Goal: Task Accomplishment & Management: Complete application form

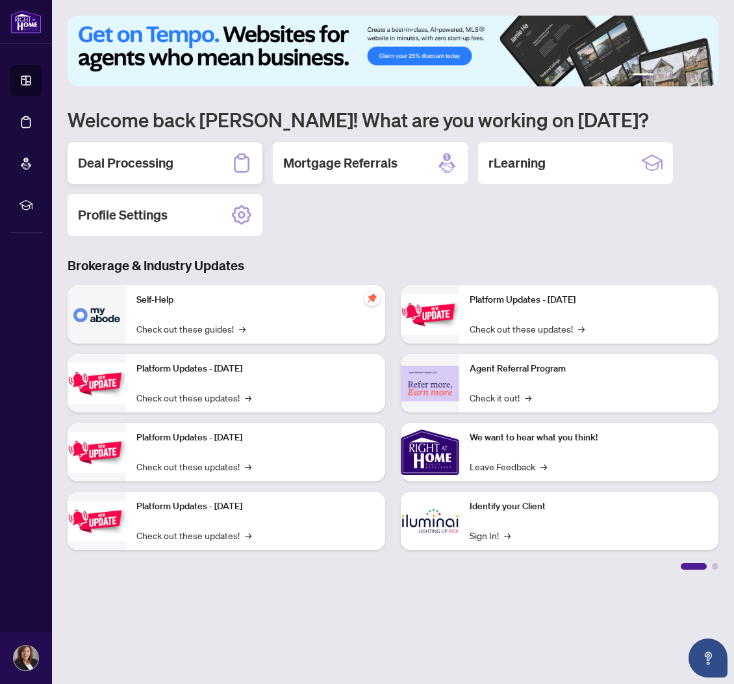
click at [151, 151] on div "Deal Processing" at bounding box center [165, 163] width 195 height 42
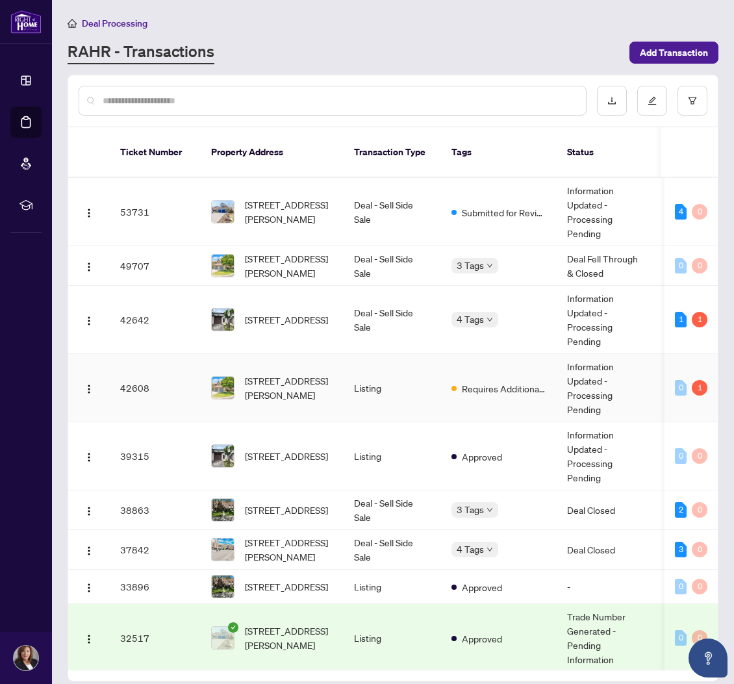
click at [384, 389] on td "Listing" at bounding box center [392, 388] width 97 height 68
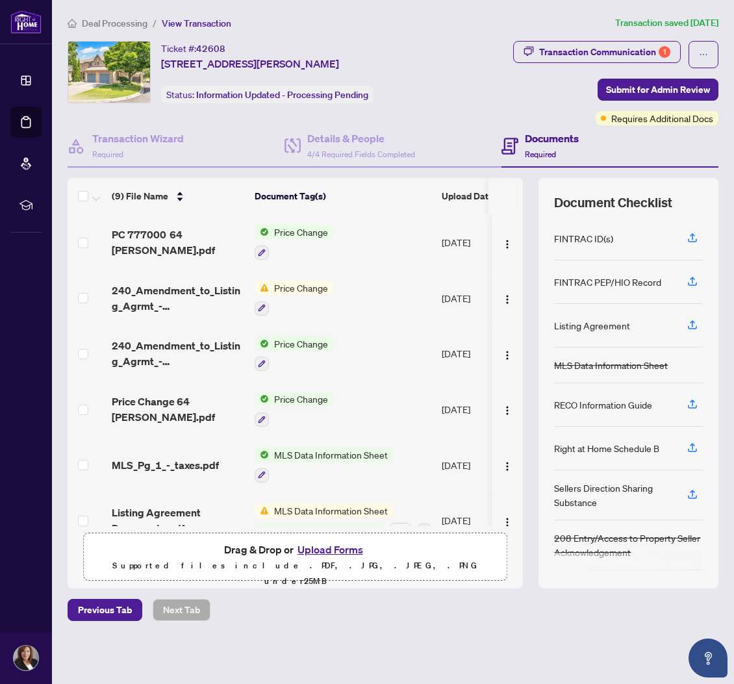
click at [346, 547] on button "Upload Forms" at bounding box center [330, 549] width 73 height 17
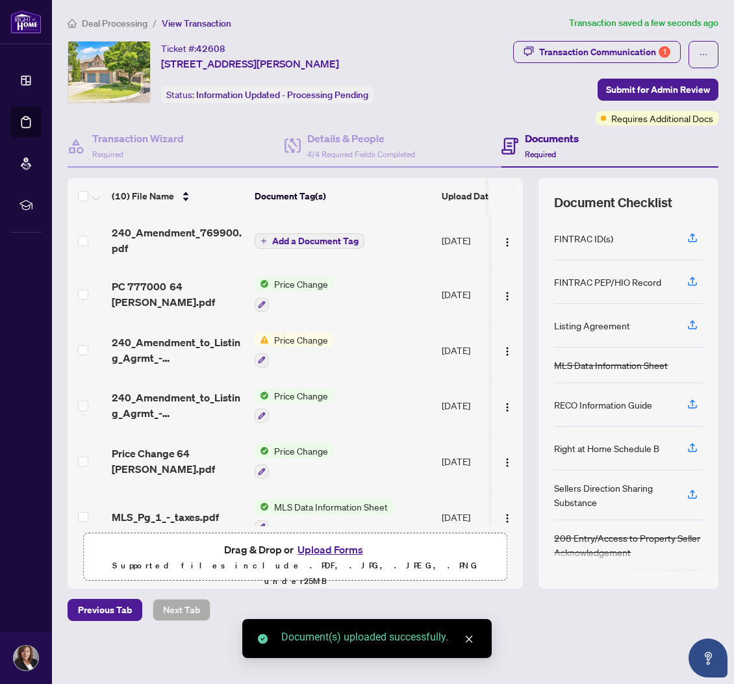
click at [301, 244] on span "Add a Document Tag" at bounding box center [315, 240] width 86 height 9
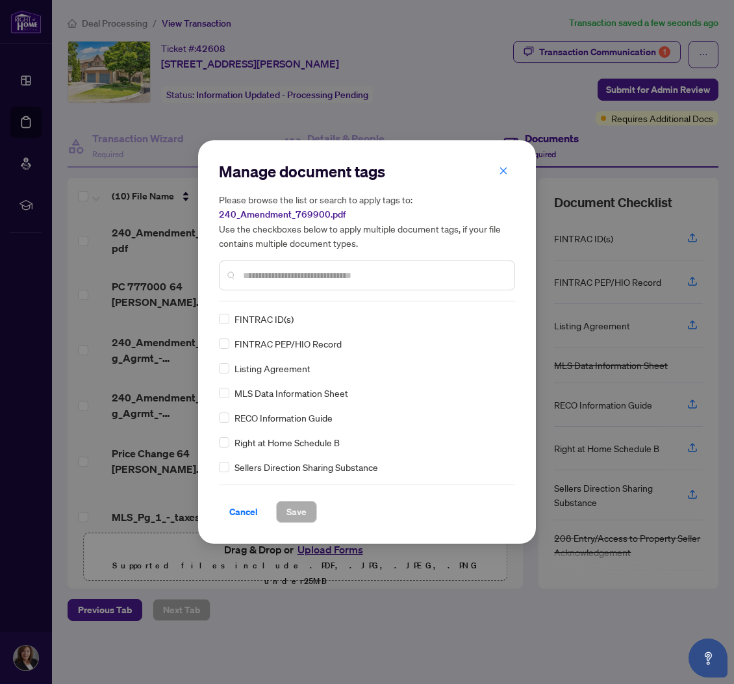
click at [286, 281] on input "text" at bounding box center [373, 275] width 261 height 14
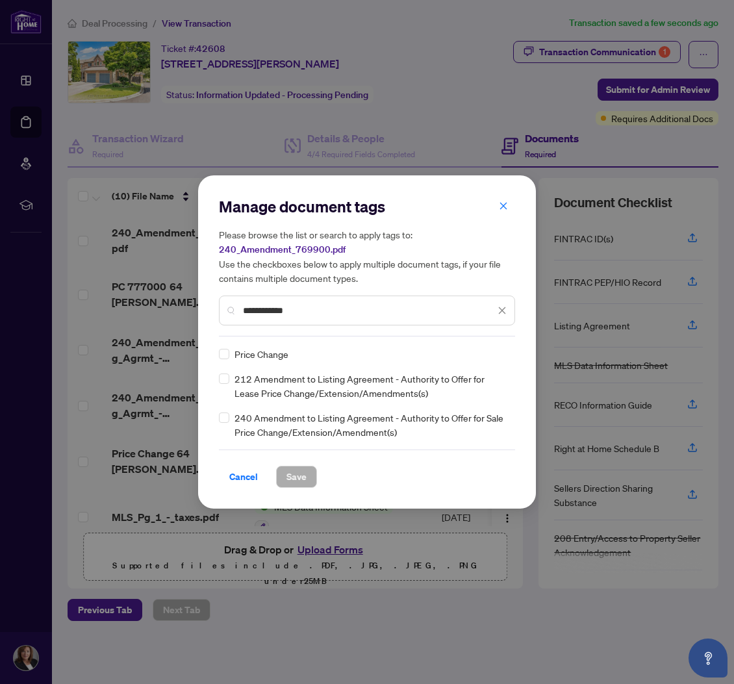
type input "**********"
click at [294, 473] on span "Save" at bounding box center [296, 476] width 20 height 21
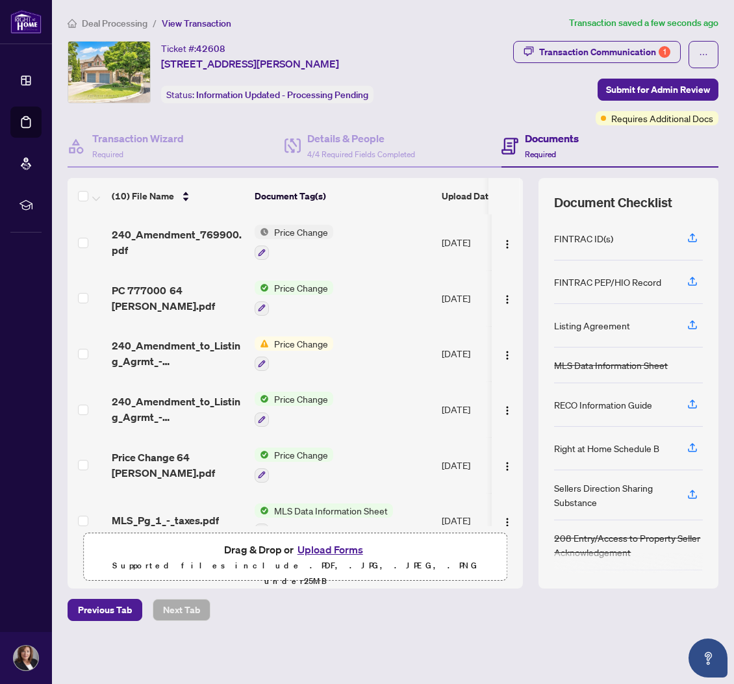
click at [321, 551] on button "Upload Forms" at bounding box center [330, 549] width 73 height 17
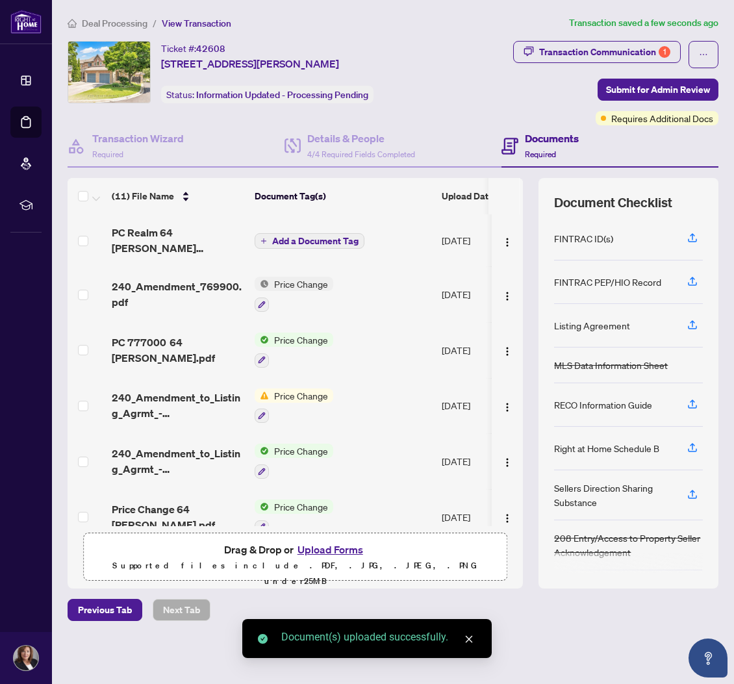
click at [284, 236] on span "Add a Document Tag" at bounding box center [315, 240] width 86 height 9
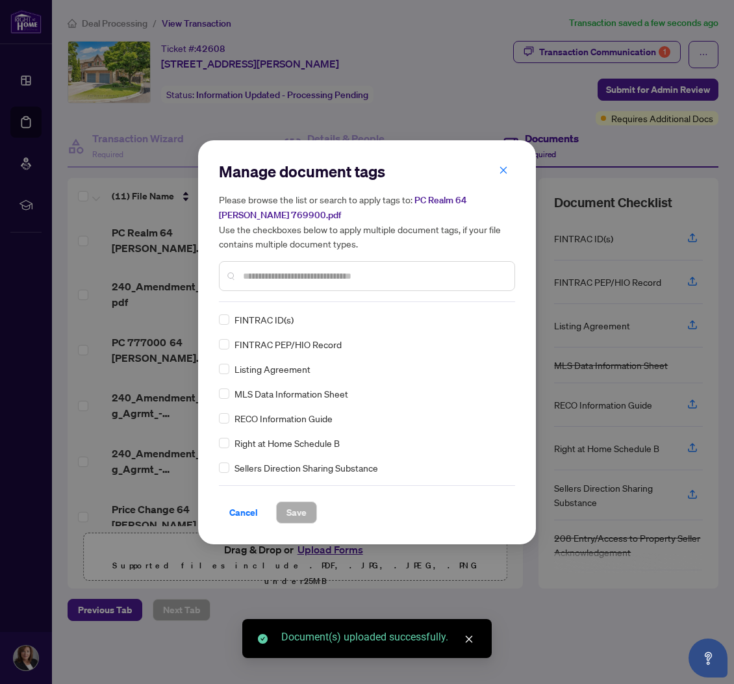
click at [269, 297] on div "Manage document tags Please browse the list or search to apply tags to: PC Real…" at bounding box center [367, 231] width 296 height 141
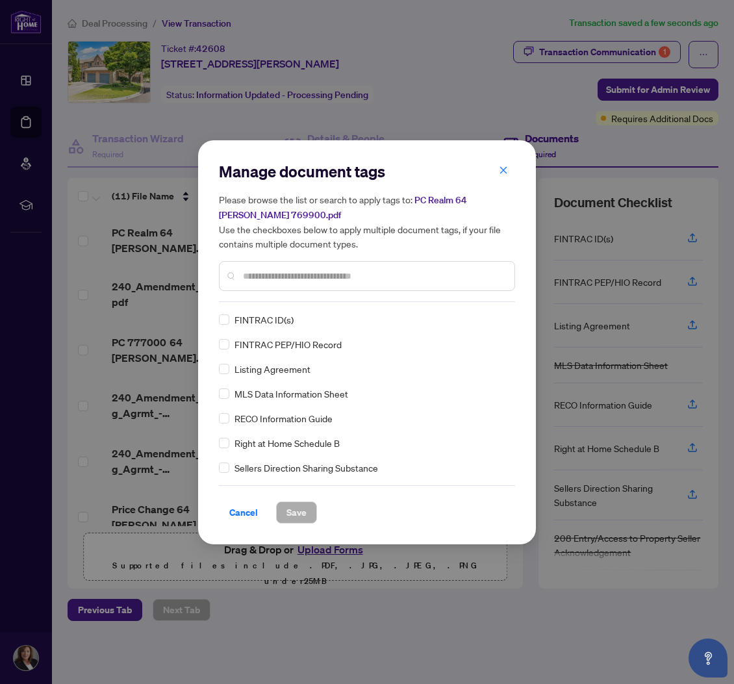
click at [273, 275] on input "text" at bounding box center [373, 276] width 261 height 14
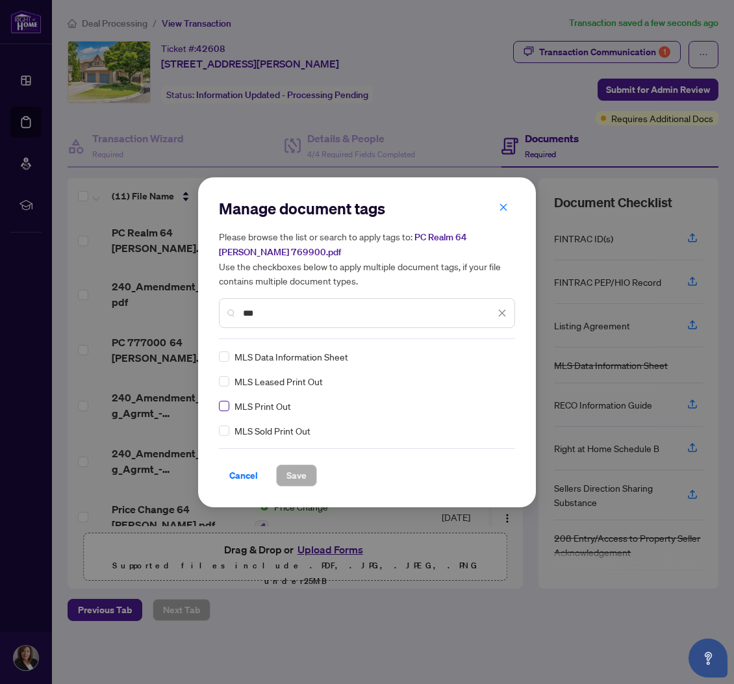
type input "***"
click at [299, 470] on span "Save" at bounding box center [296, 475] width 20 height 21
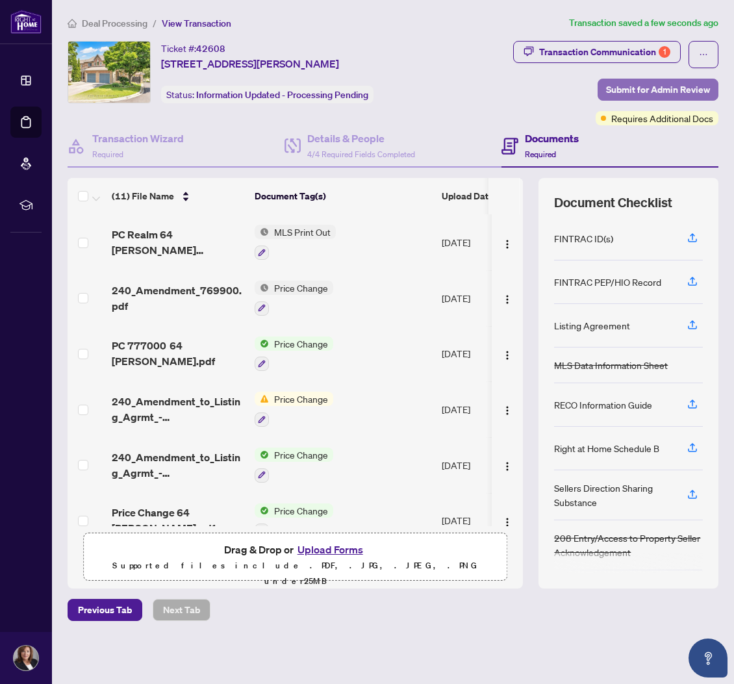
click at [655, 84] on span "Submit for Admin Review" at bounding box center [658, 89] width 104 height 21
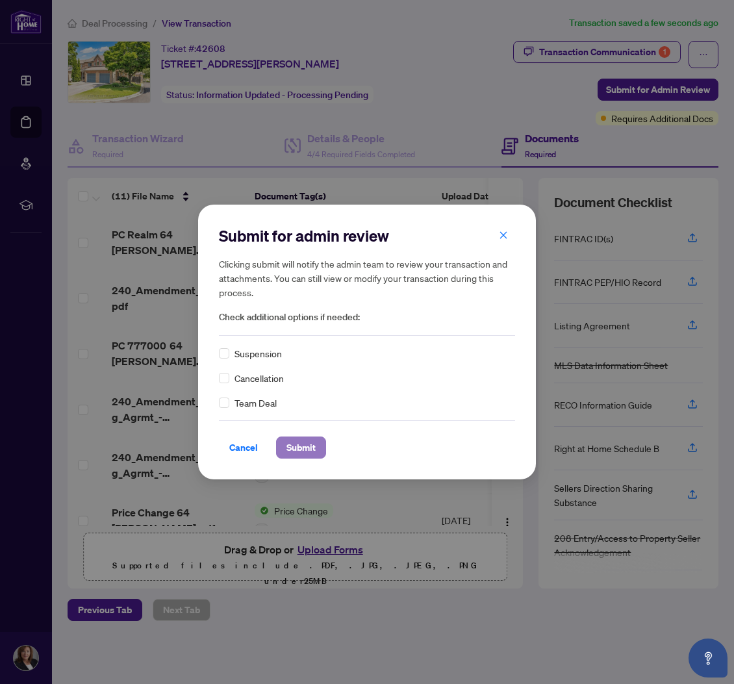
click at [297, 448] on span "Submit" at bounding box center [300, 447] width 29 height 21
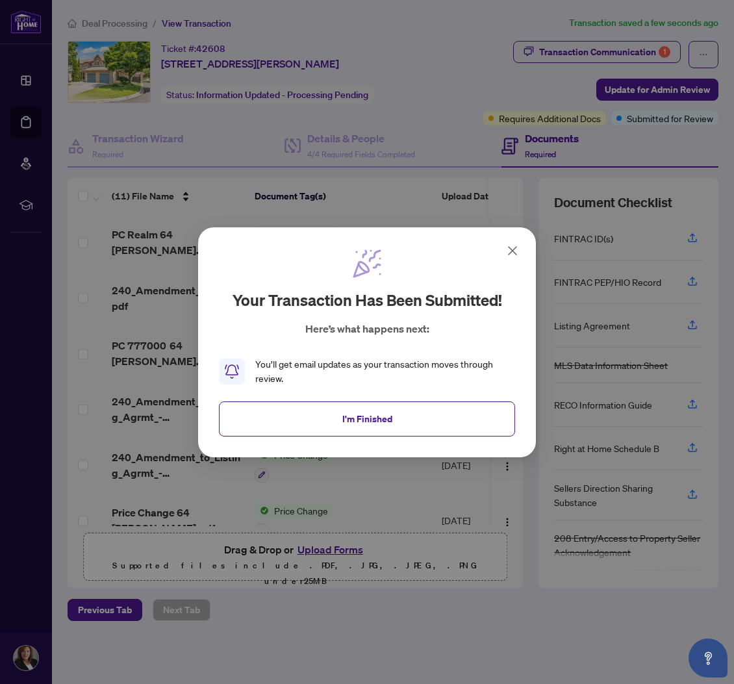
click at [614, 52] on div "Your transaction has been submitted! Here’s what happens next: You’ll get email…" at bounding box center [367, 342] width 734 height 684
click at [434, 425] on button "I'm Finished" at bounding box center [367, 418] width 296 height 35
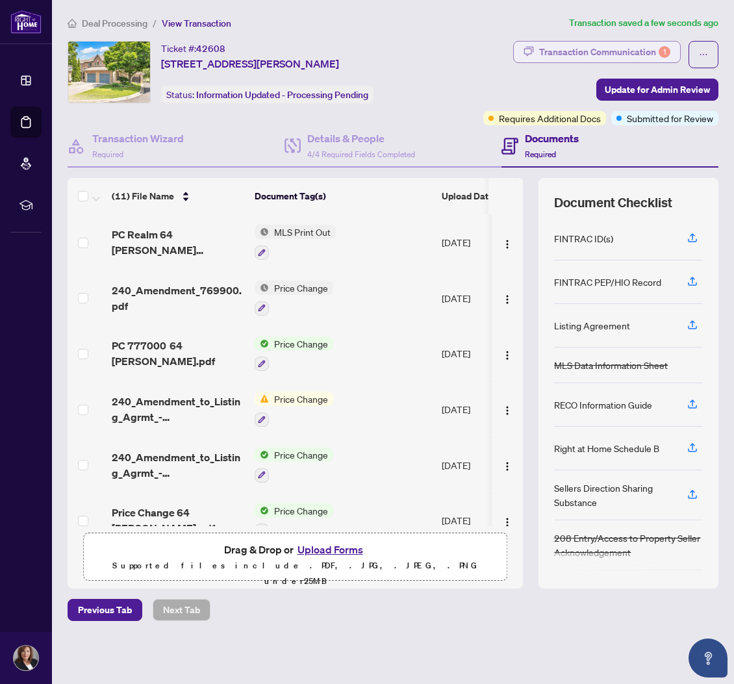
click at [607, 51] on div "Transaction Communication 1" at bounding box center [604, 52] width 131 height 21
